Goal: Information Seeking & Learning: Check status

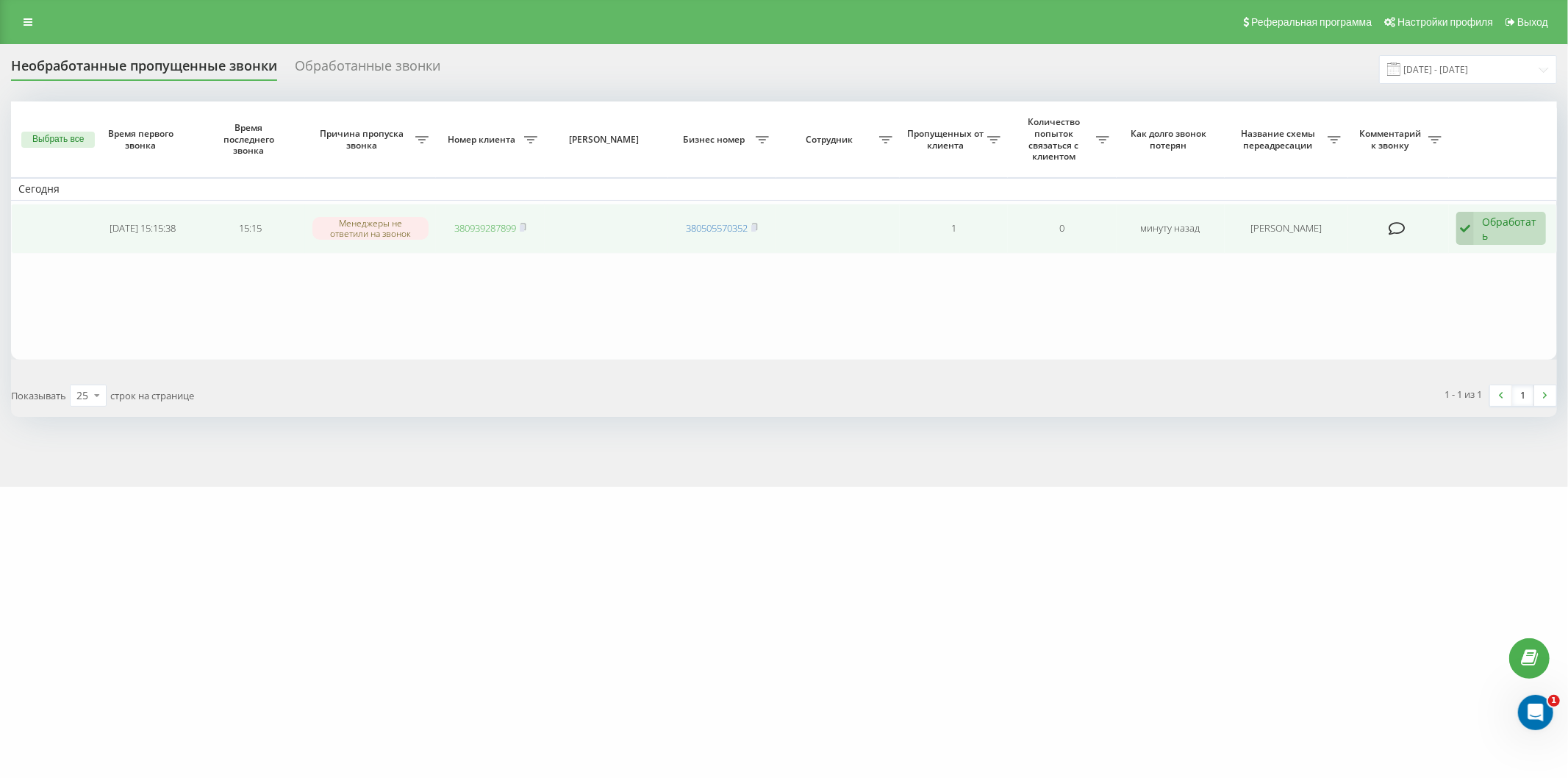
click at [474, 229] on link "380939287899" at bounding box center [485, 228] width 61 height 13
click at [500, 226] on link "380939287899" at bounding box center [485, 228] width 61 height 13
